Goal: Information Seeking & Learning: Compare options

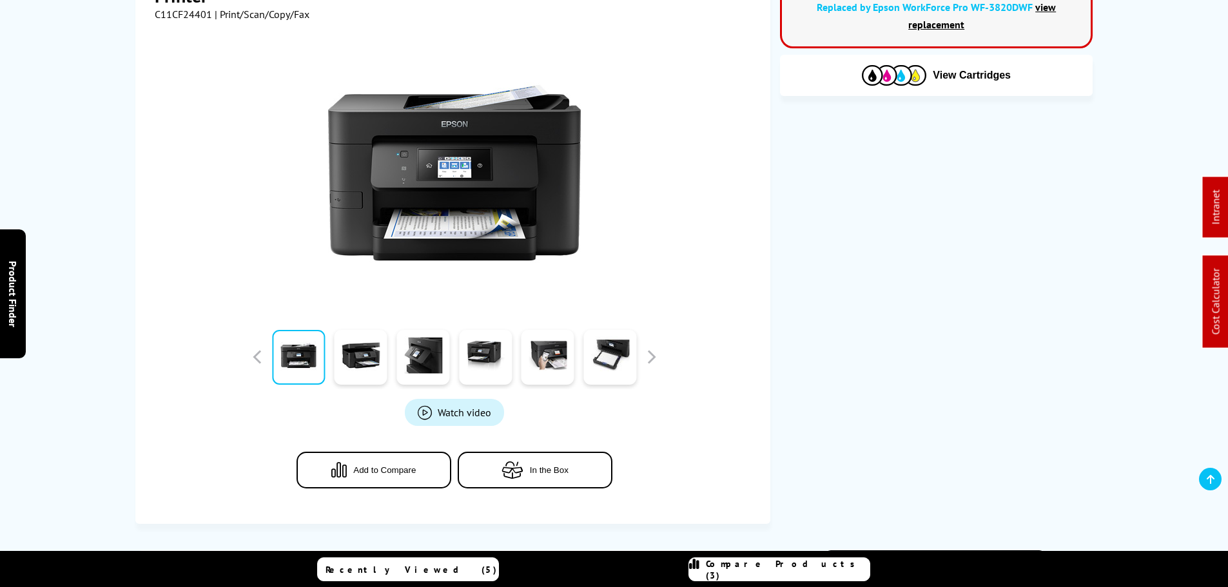
scroll to position [322, 0]
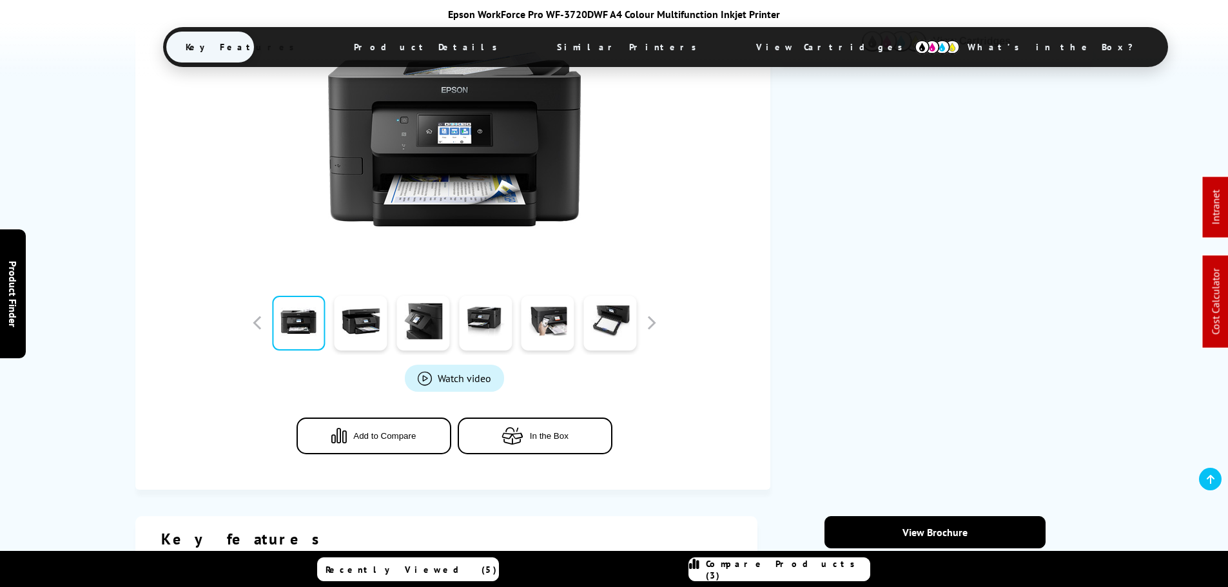
click at [404, 443] on button "Add to Compare" at bounding box center [374, 436] width 155 height 37
click at [788, 563] on link "Compare Products (4)" at bounding box center [780, 570] width 182 height 24
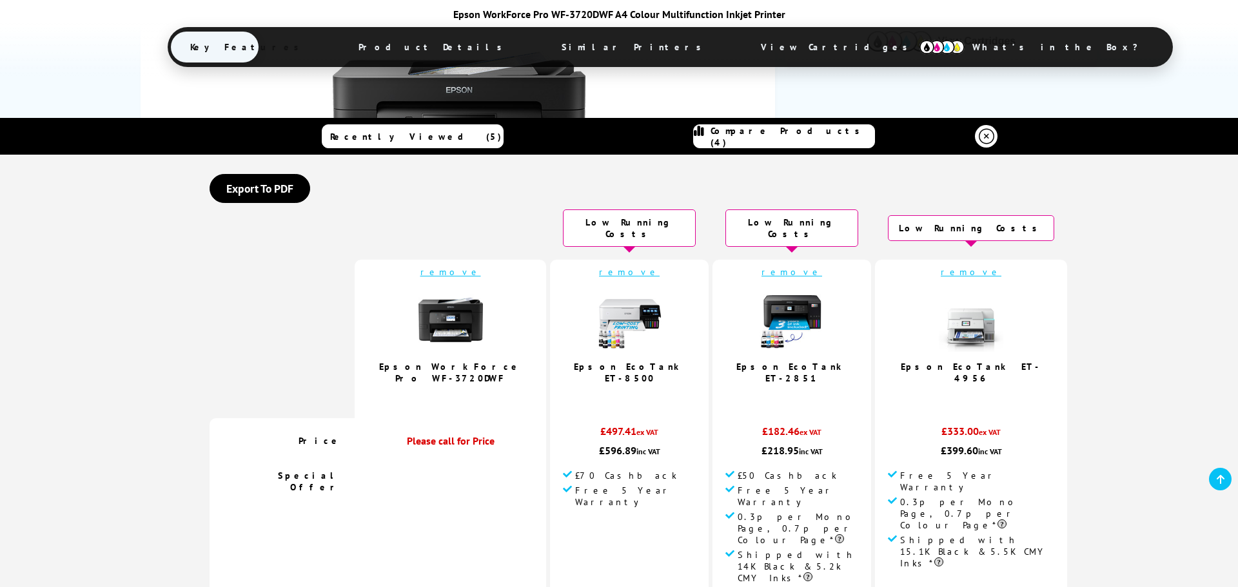
click at [941, 266] on link "remove" at bounding box center [971, 272] width 61 height 12
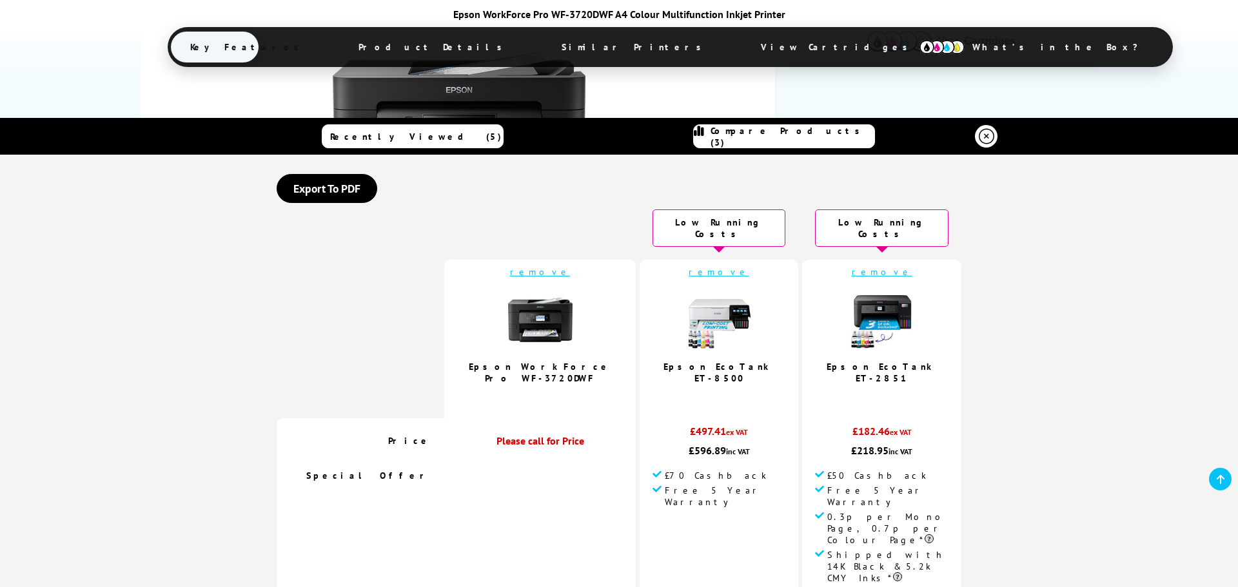
click at [985, 134] on icon at bounding box center [986, 136] width 15 height 15
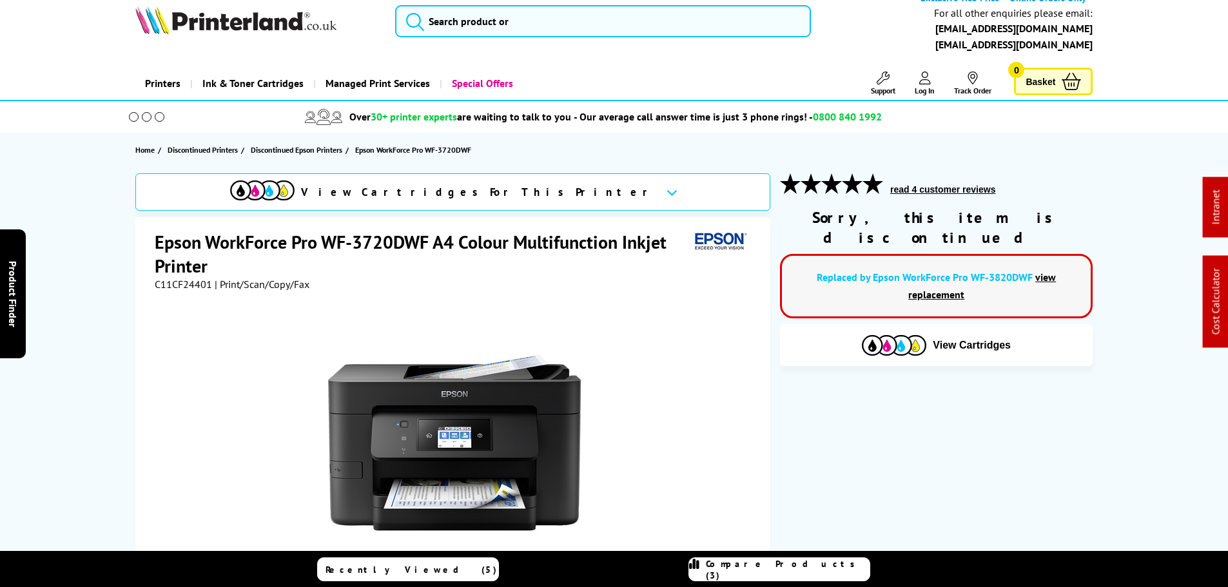
scroll to position [0, 0]
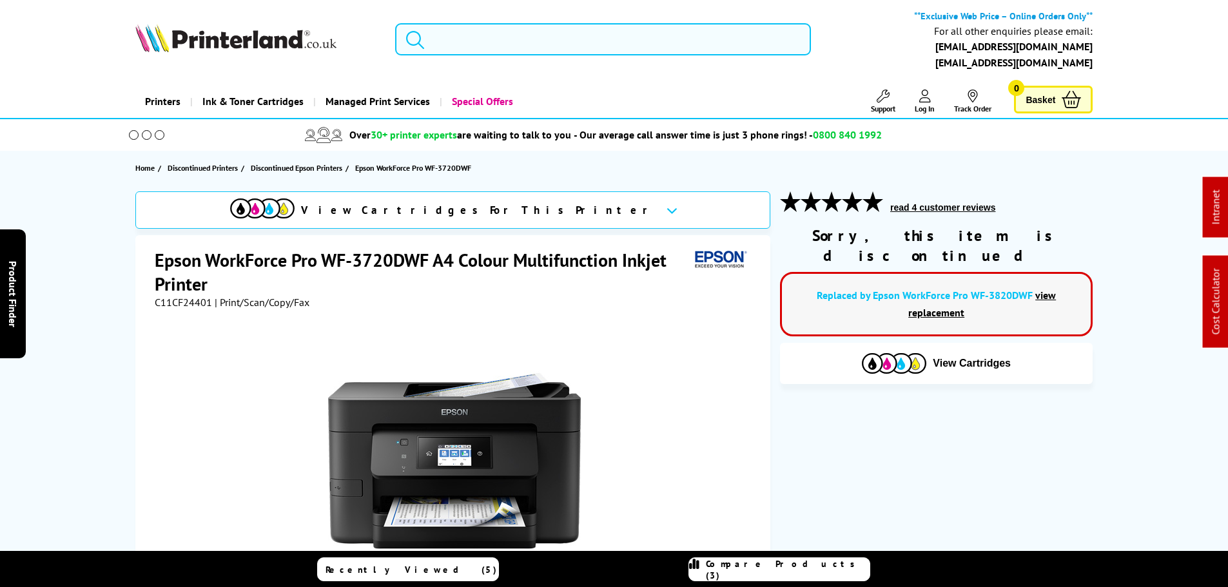
click at [532, 50] on input "search" at bounding box center [603, 39] width 416 height 32
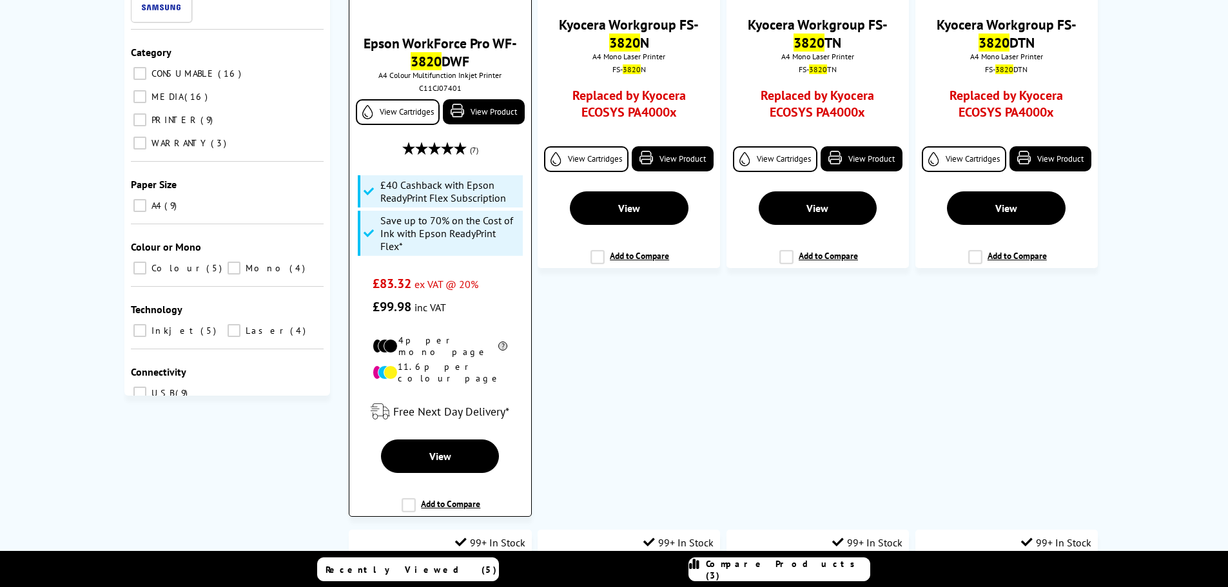
scroll to position [322, 0]
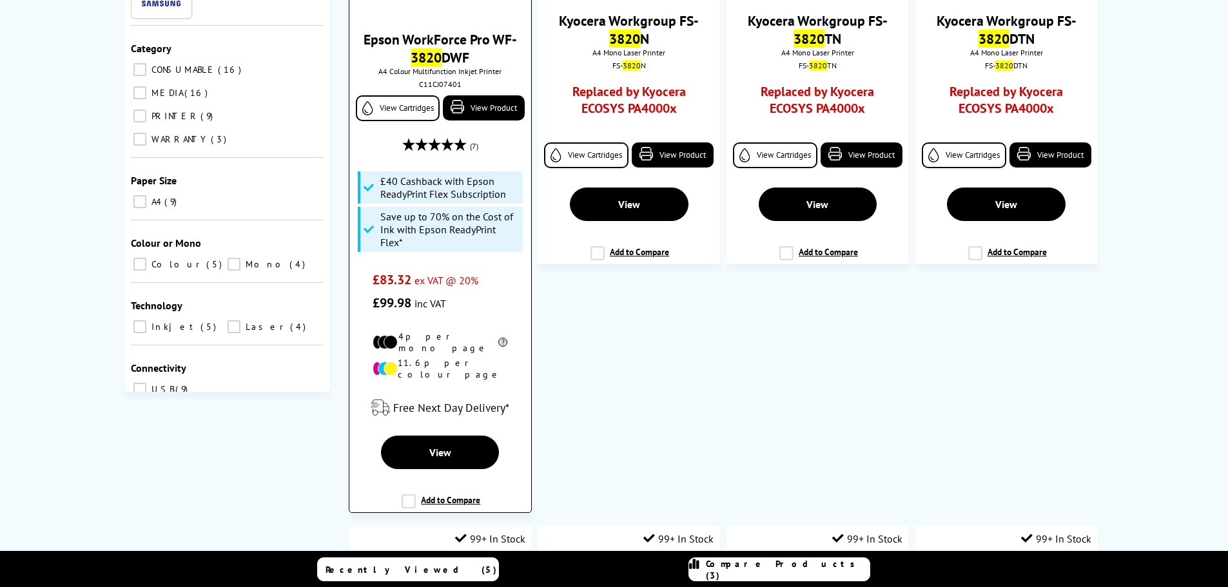
type input "3820"
click at [443, 495] on label "Add to Compare" at bounding box center [441, 507] width 79 height 25
click at [0, 0] on input "Add to Compare" at bounding box center [0, 0] width 0 height 0
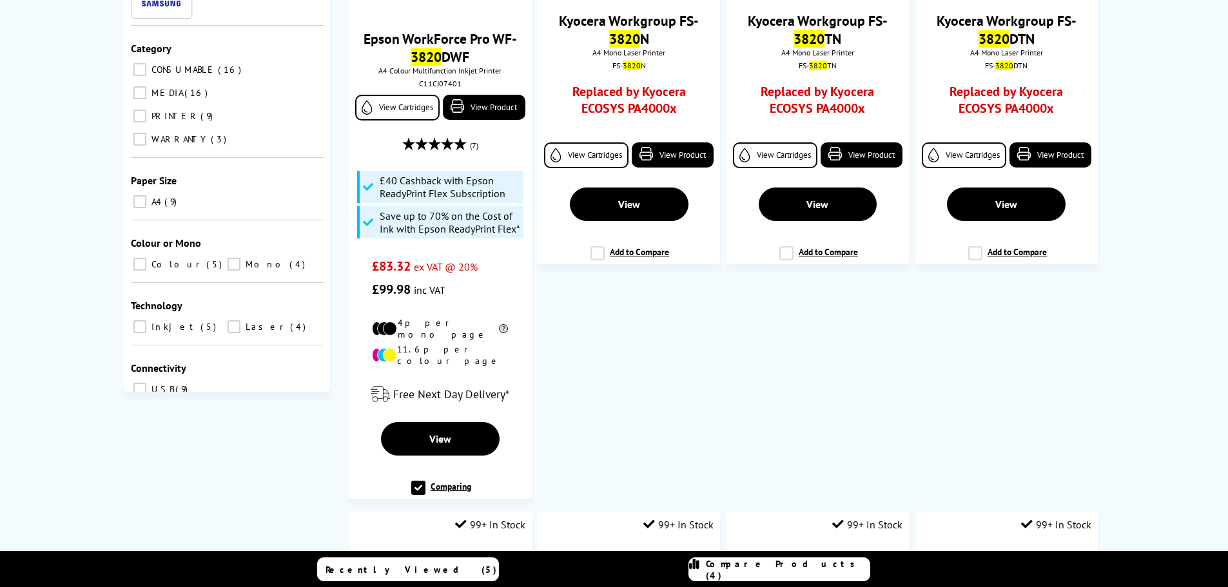
click at [789, 580] on link "Compare Products (4)" at bounding box center [780, 570] width 182 height 24
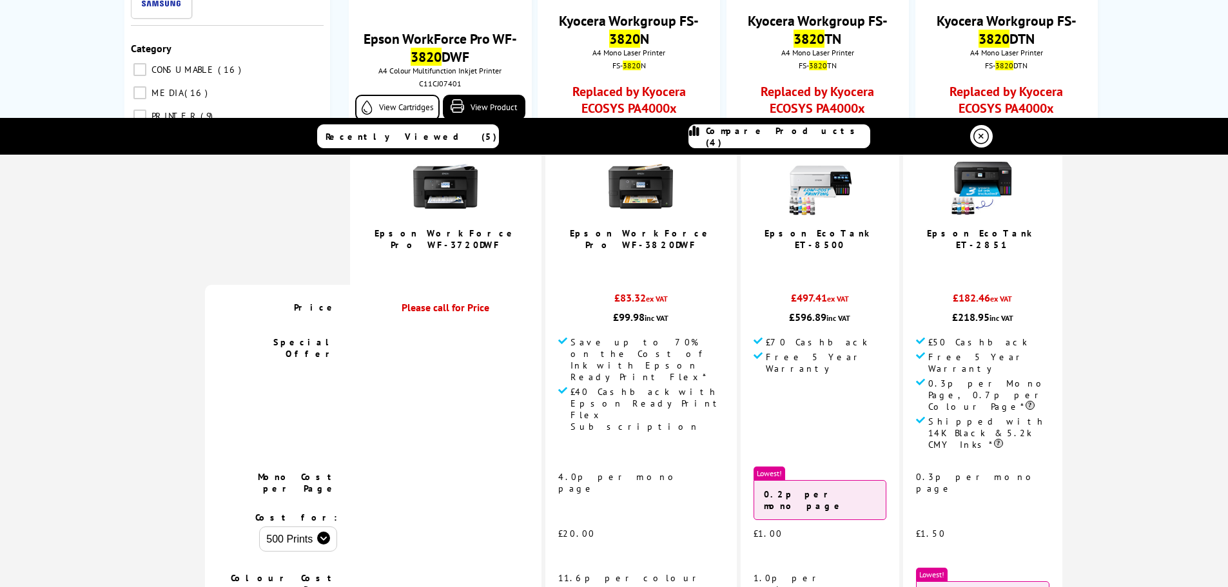
scroll to position [0, 0]
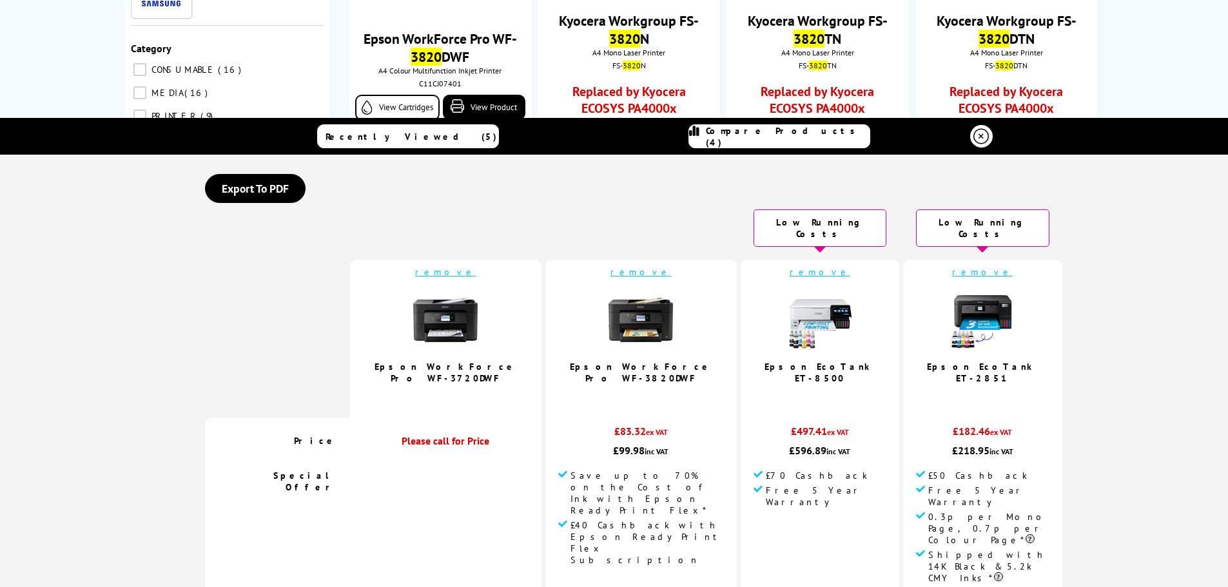
drag, startPoint x: 921, startPoint y: 307, endPoint x: 847, endPoint y: 334, distance: 78.3
click at [950, 307] on img at bounding box center [982, 320] width 64 height 64
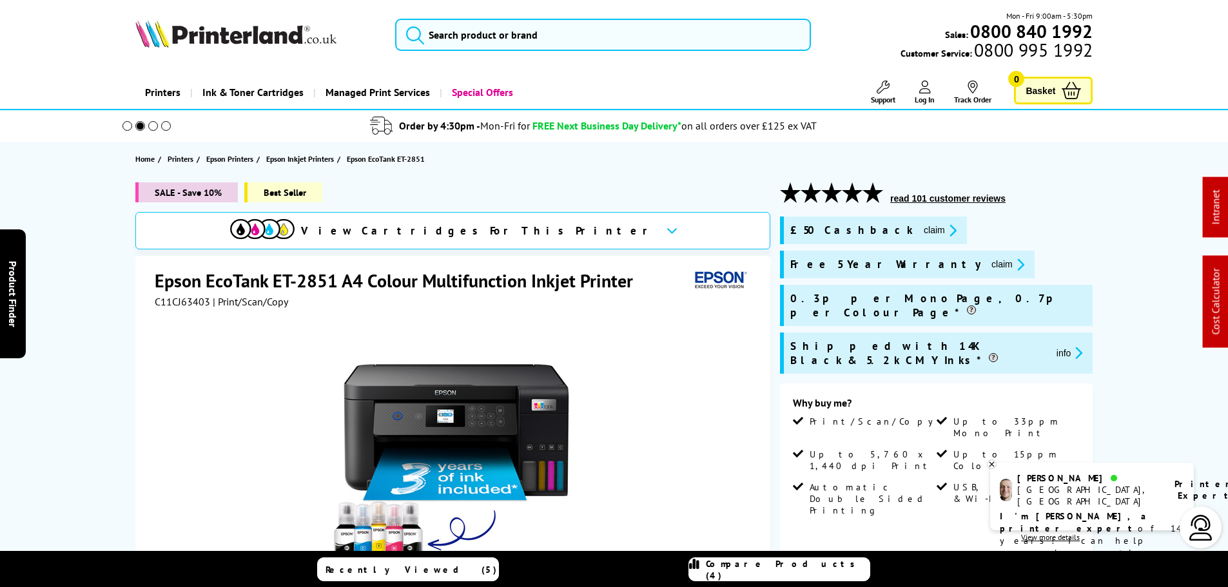
click at [184, 313] on div at bounding box center [455, 453] width 600 height 291
click at [180, 302] on span "C11CJ63403" at bounding box center [182, 301] width 55 height 13
copy span "C11CJ63403"
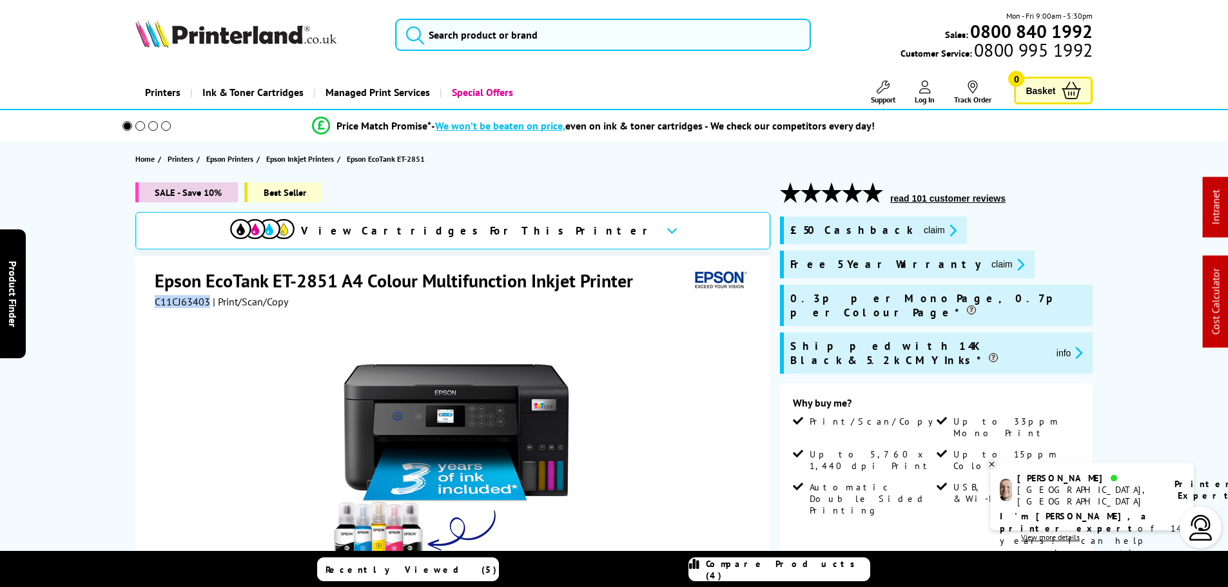
click at [920, 232] on button "claim" at bounding box center [940, 230] width 41 height 15
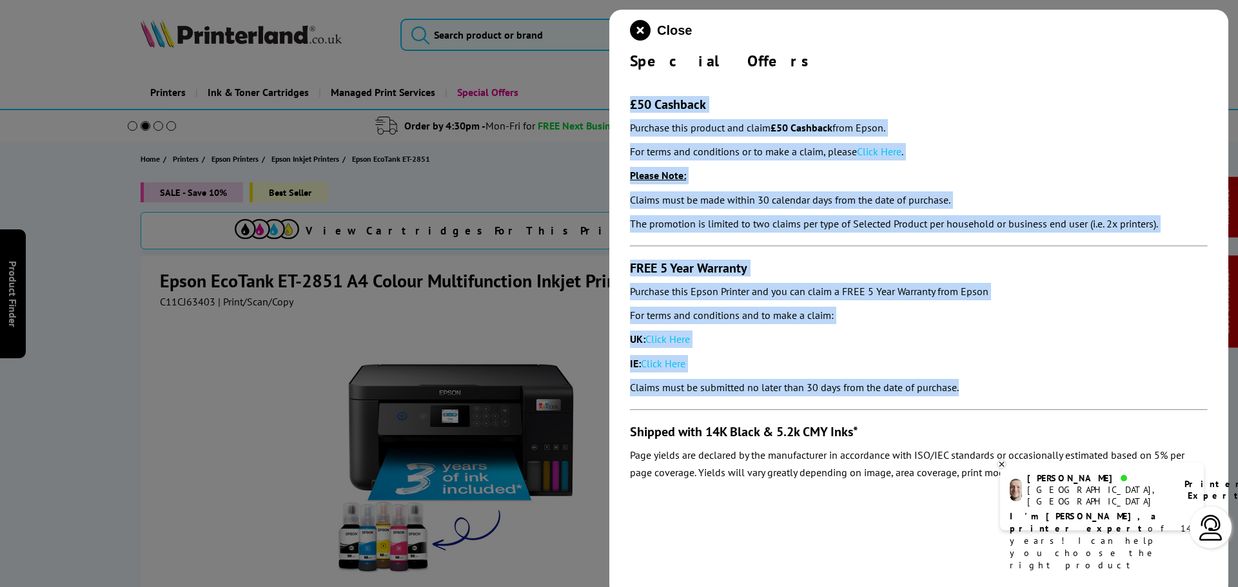
drag, startPoint x: 963, startPoint y: 386, endPoint x: 620, endPoint y: 101, distance: 446.4
click at [620, 101] on div "Close Special Offers £50 Cashback Purchase this product and claim £50 Cashback …" at bounding box center [918, 303] width 619 height 587
copy section "£50 Cashback Purchase this product and claim £50 Cashback from Epson. For terms…"
click at [641, 27] on icon "close modal" at bounding box center [640, 30] width 21 height 21
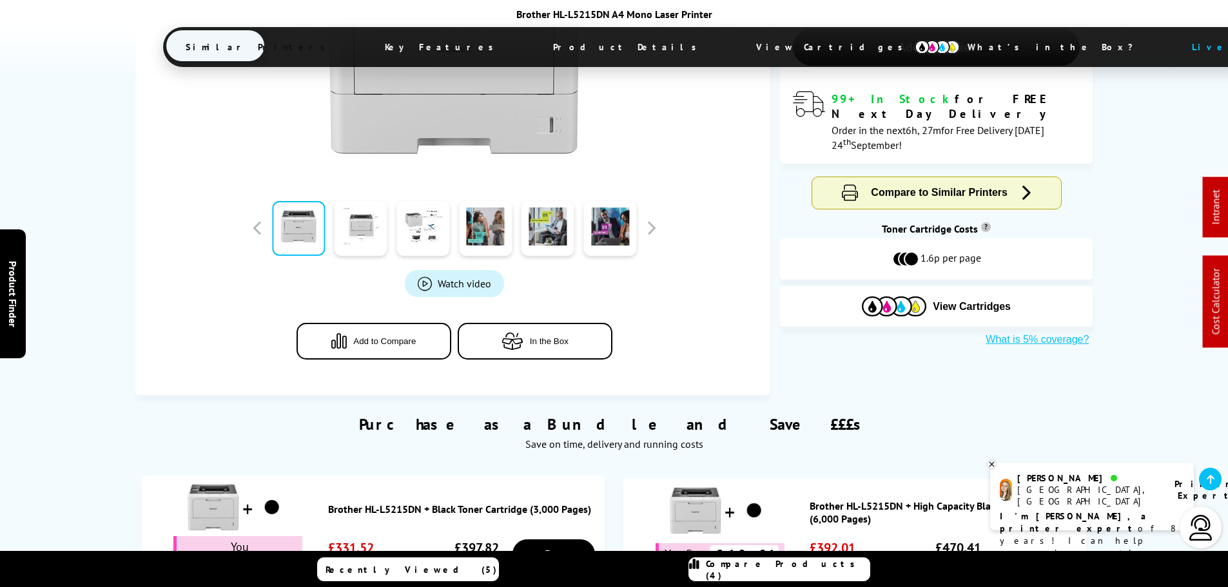
scroll to position [258, 0]
